Goal: Find specific page/section: Find specific page/section

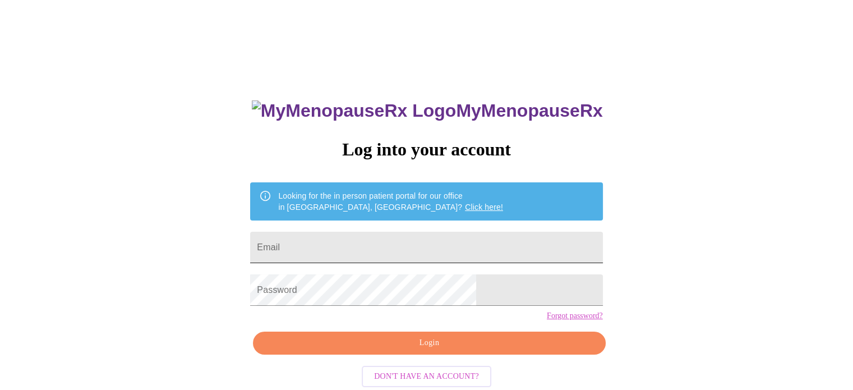
click at [458, 242] on input "Email" at bounding box center [426, 247] width 352 height 31
type input "[EMAIL_ADDRESS][DOMAIN_NAME]"
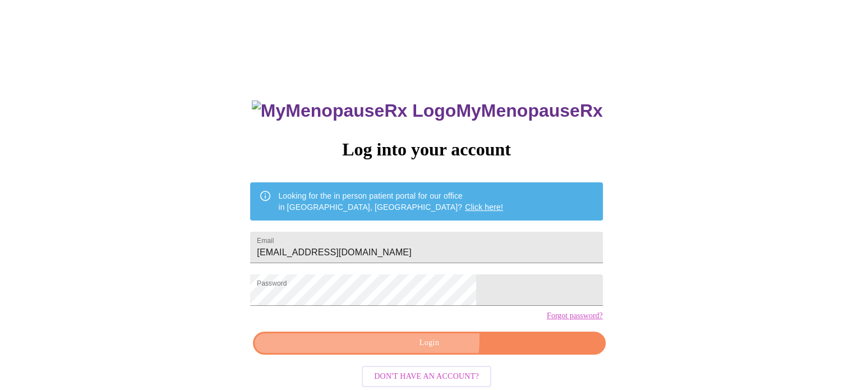
click at [422, 350] on span "Login" at bounding box center [429, 343] width 326 height 14
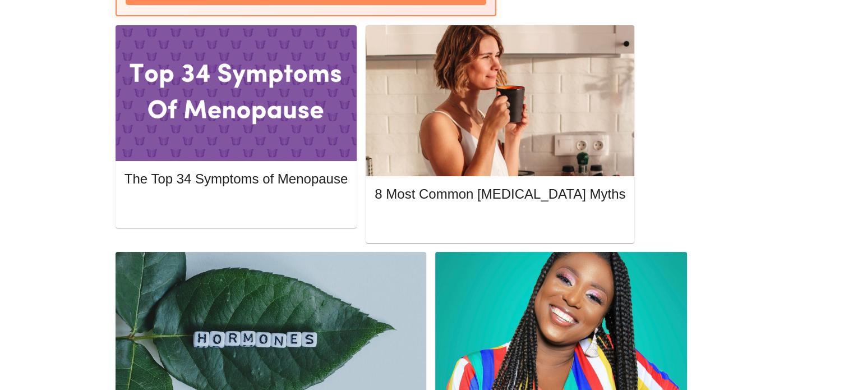
scroll to position [523, 0]
